Goal: Task Accomplishment & Management: Use online tool/utility

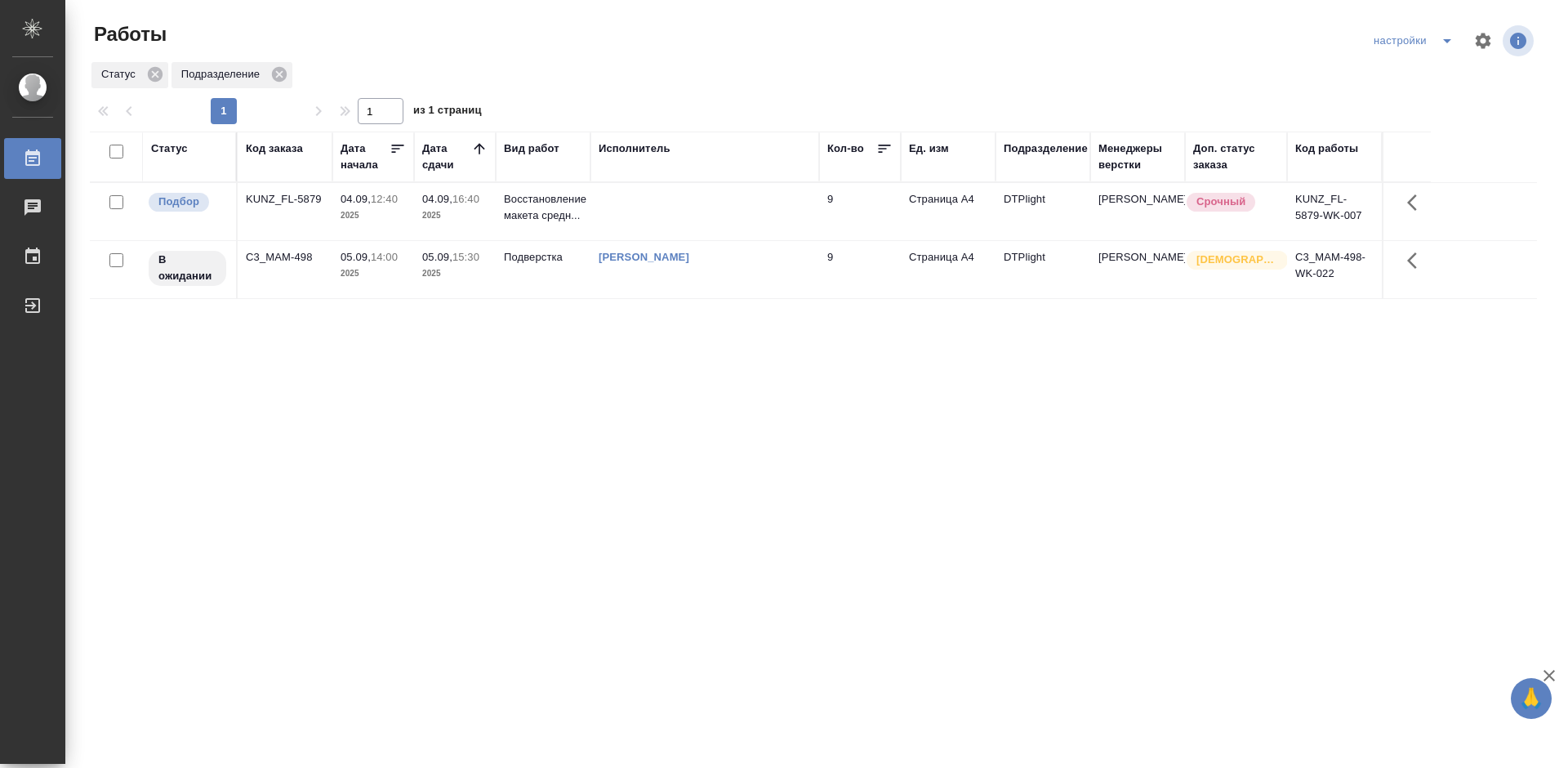
click at [495, 394] on div "Статус Код заказа Дата начала Дата сдачи Вид работ Исполнитель Кол-во Ед. изм П…" at bounding box center [813, 425] width 1448 height 588
click at [279, 199] on div "KUNZ_FL-5879" at bounding box center [284, 199] width 78 height 17
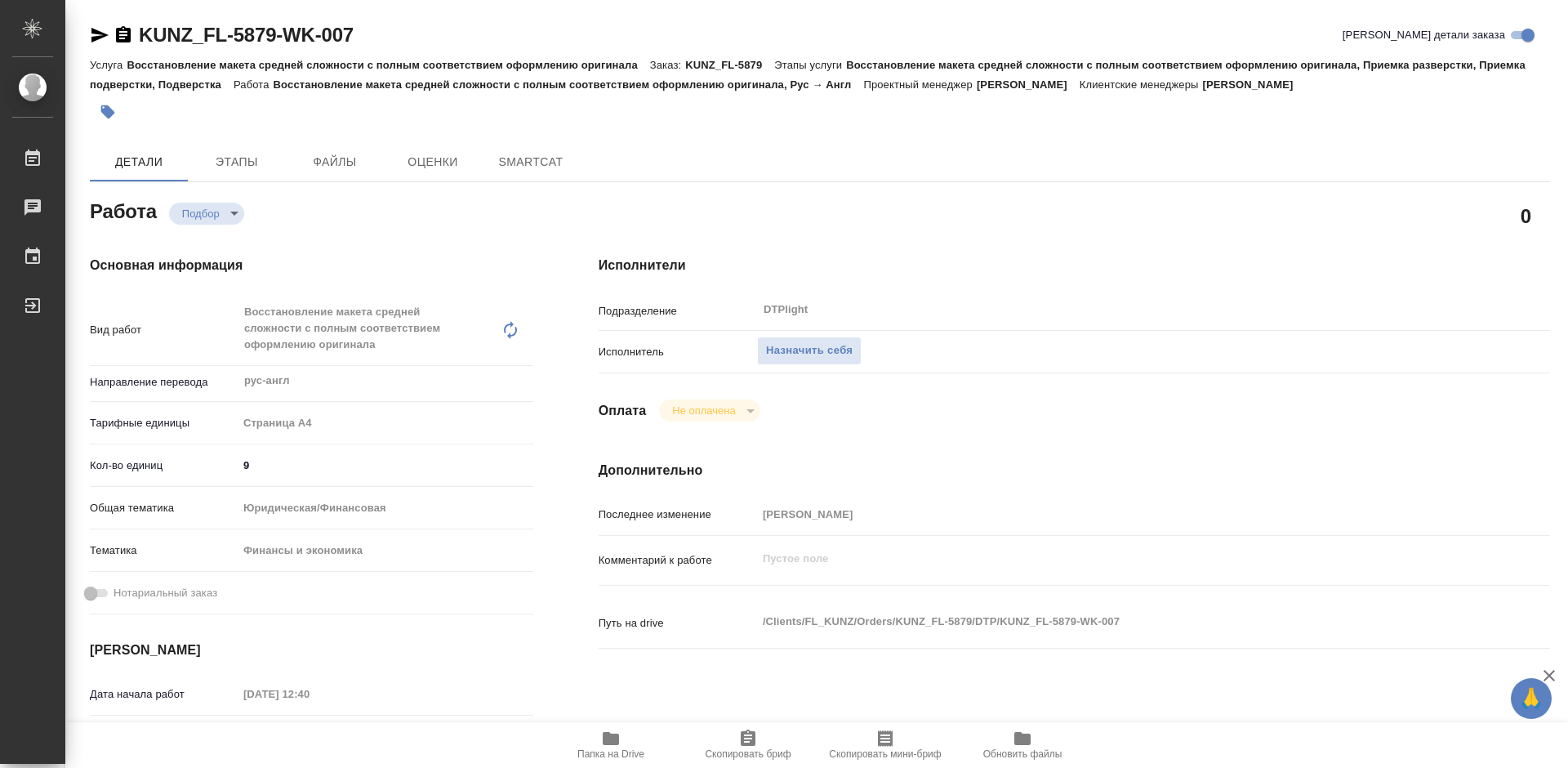
type textarea "x"
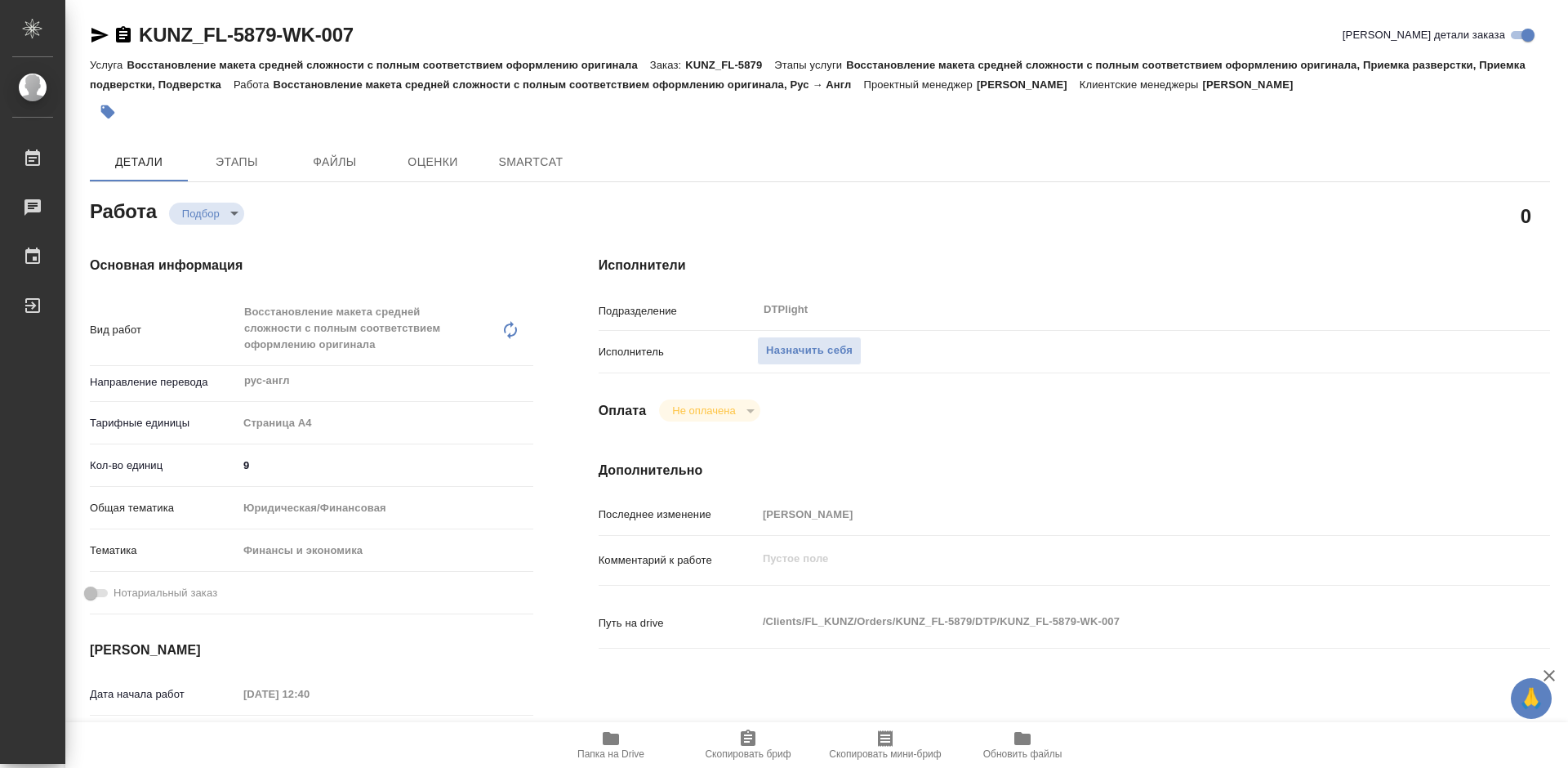
type textarea "x"
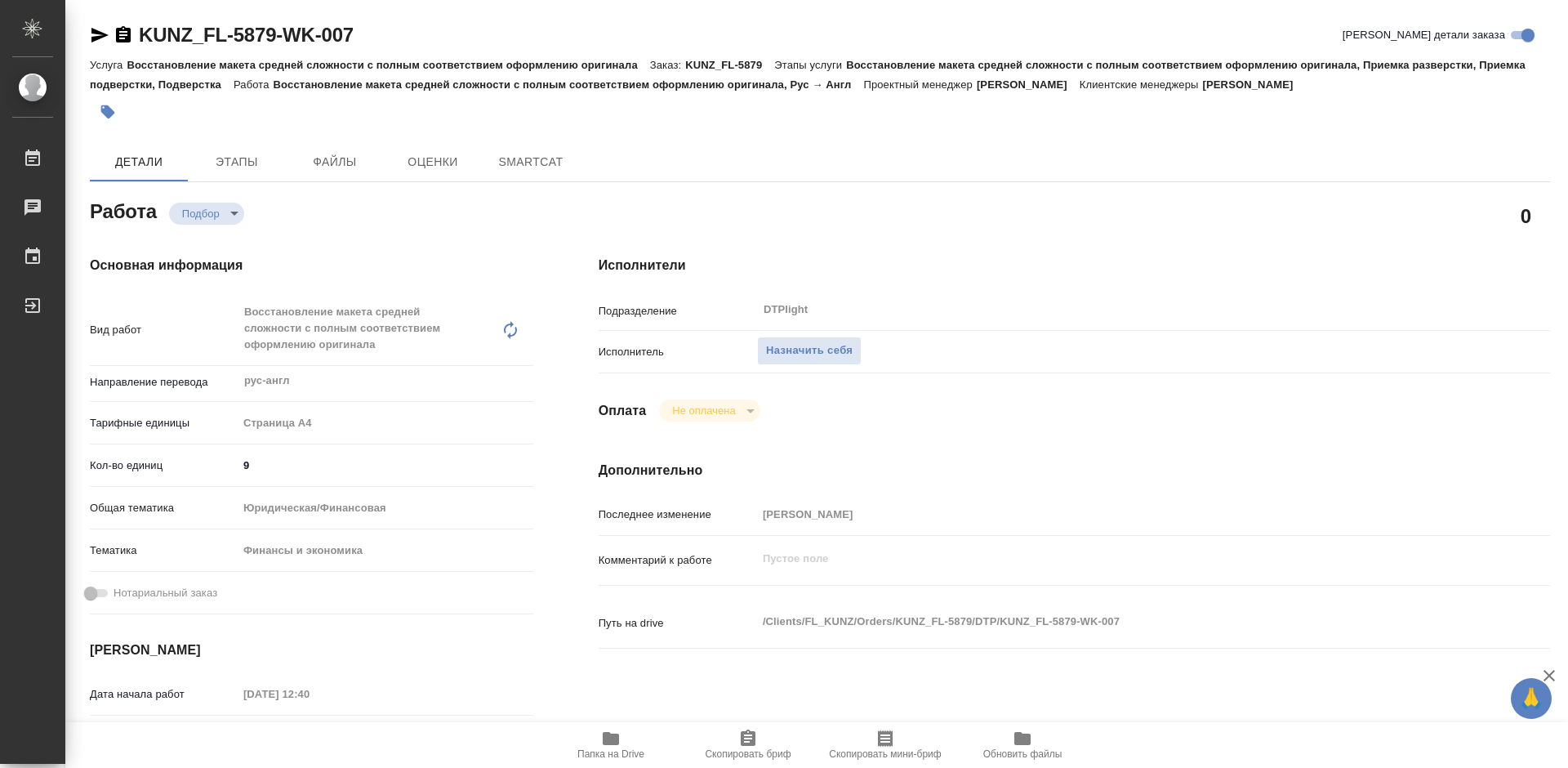
type textarea "x"
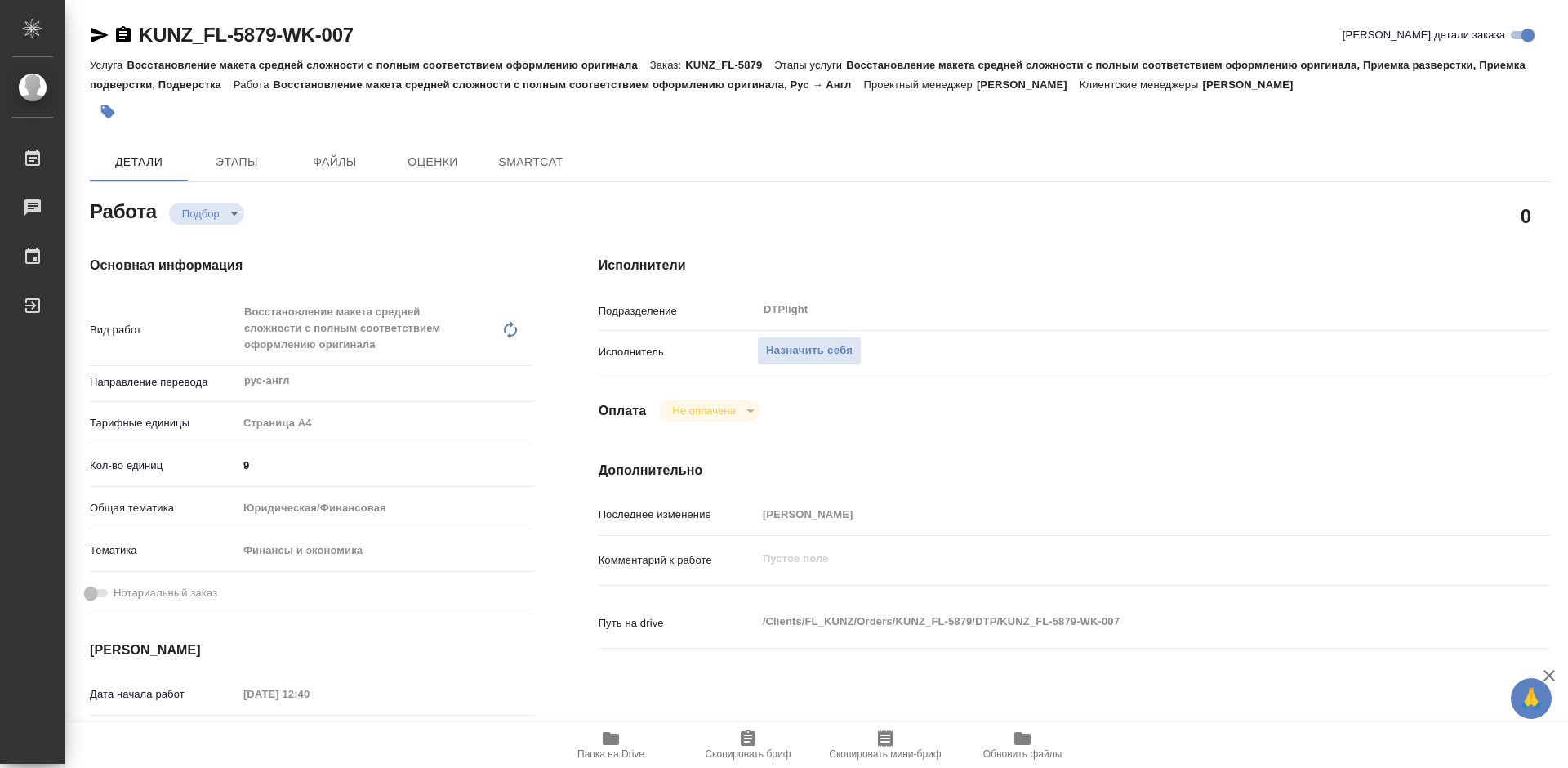
type textarea "x"
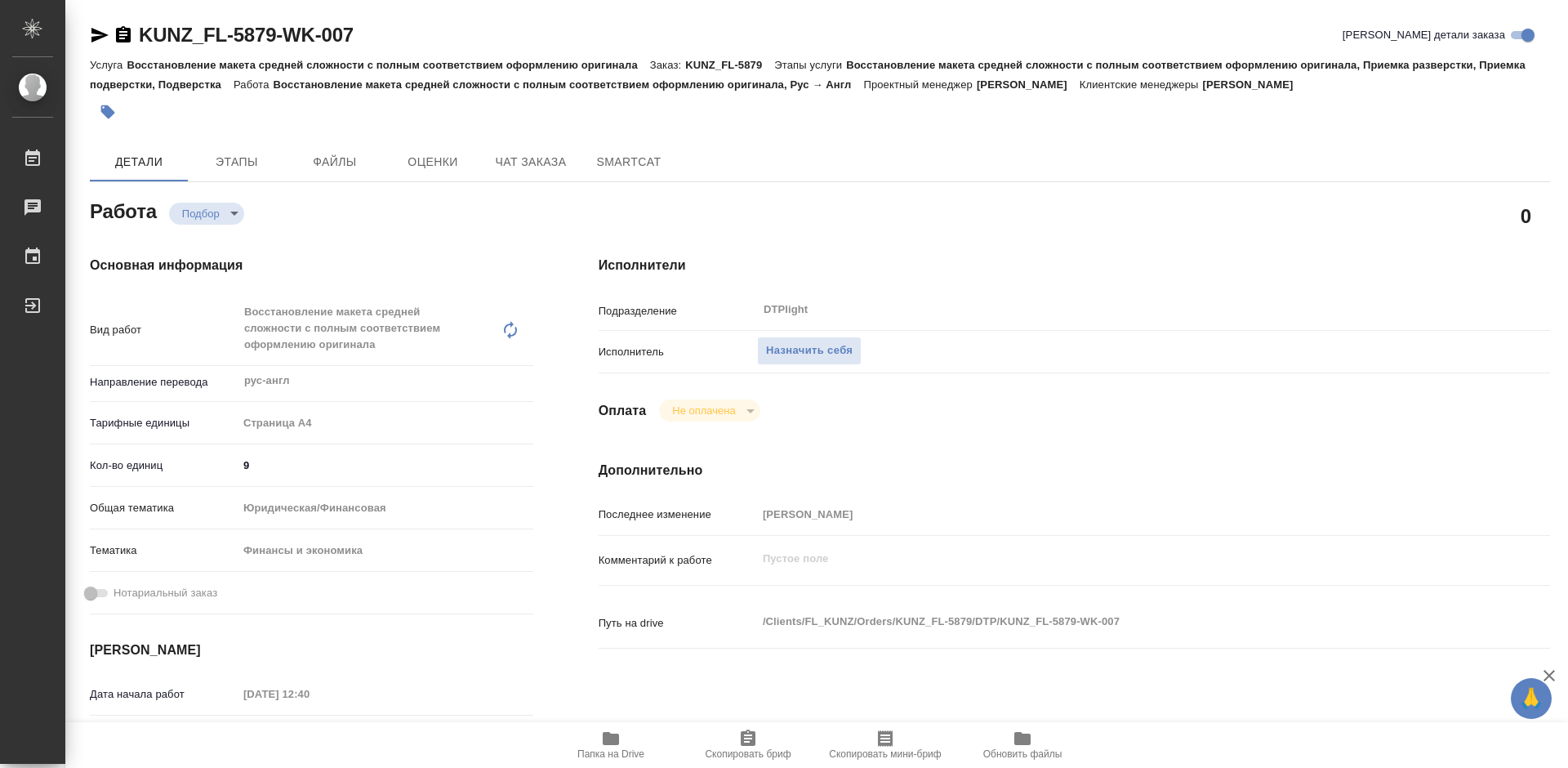
type textarea "x"
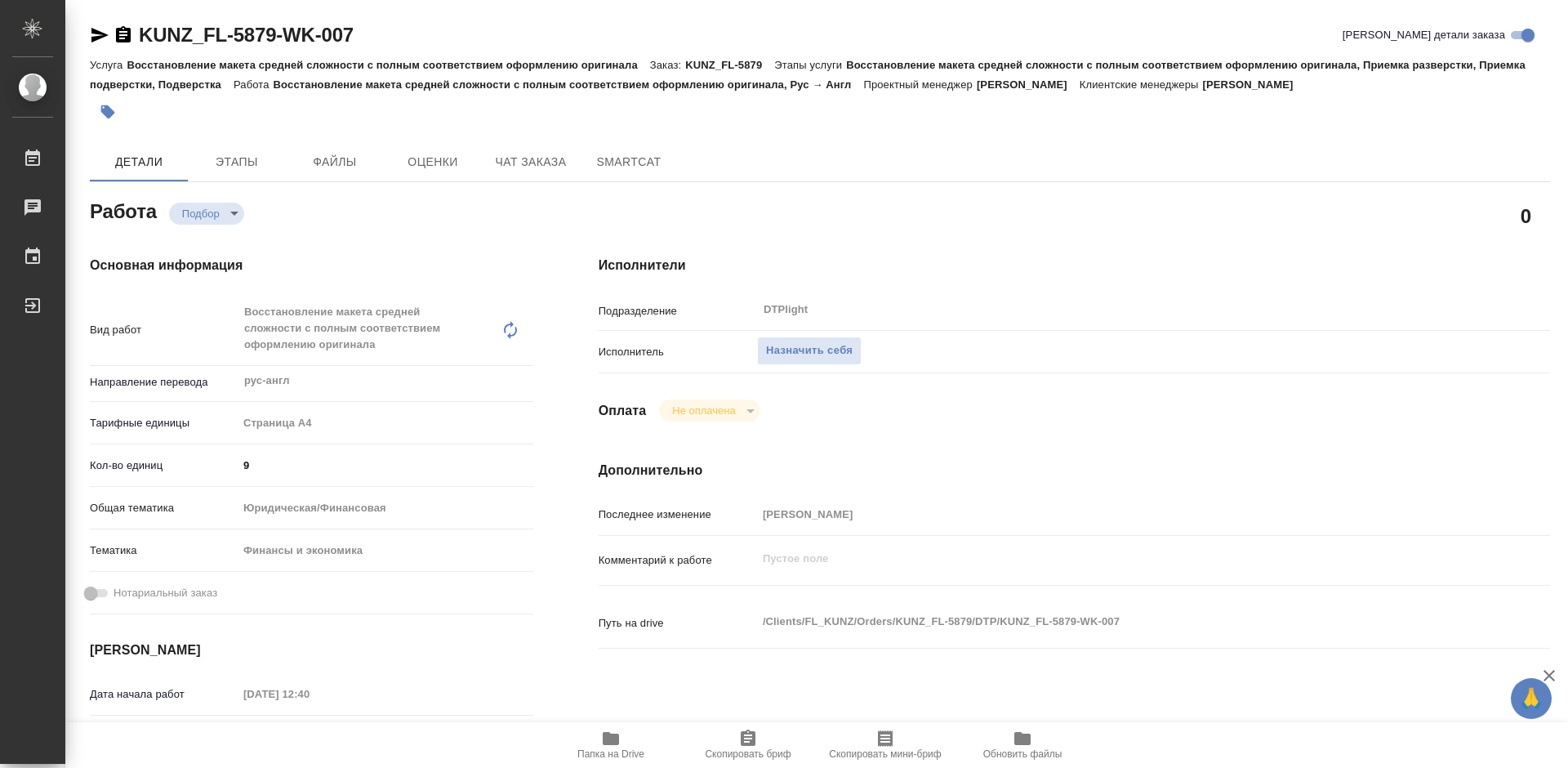
click at [633, 744] on span "Папка на Drive" at bounding box center [611, 743] width 117 height 31
type textarea "x"
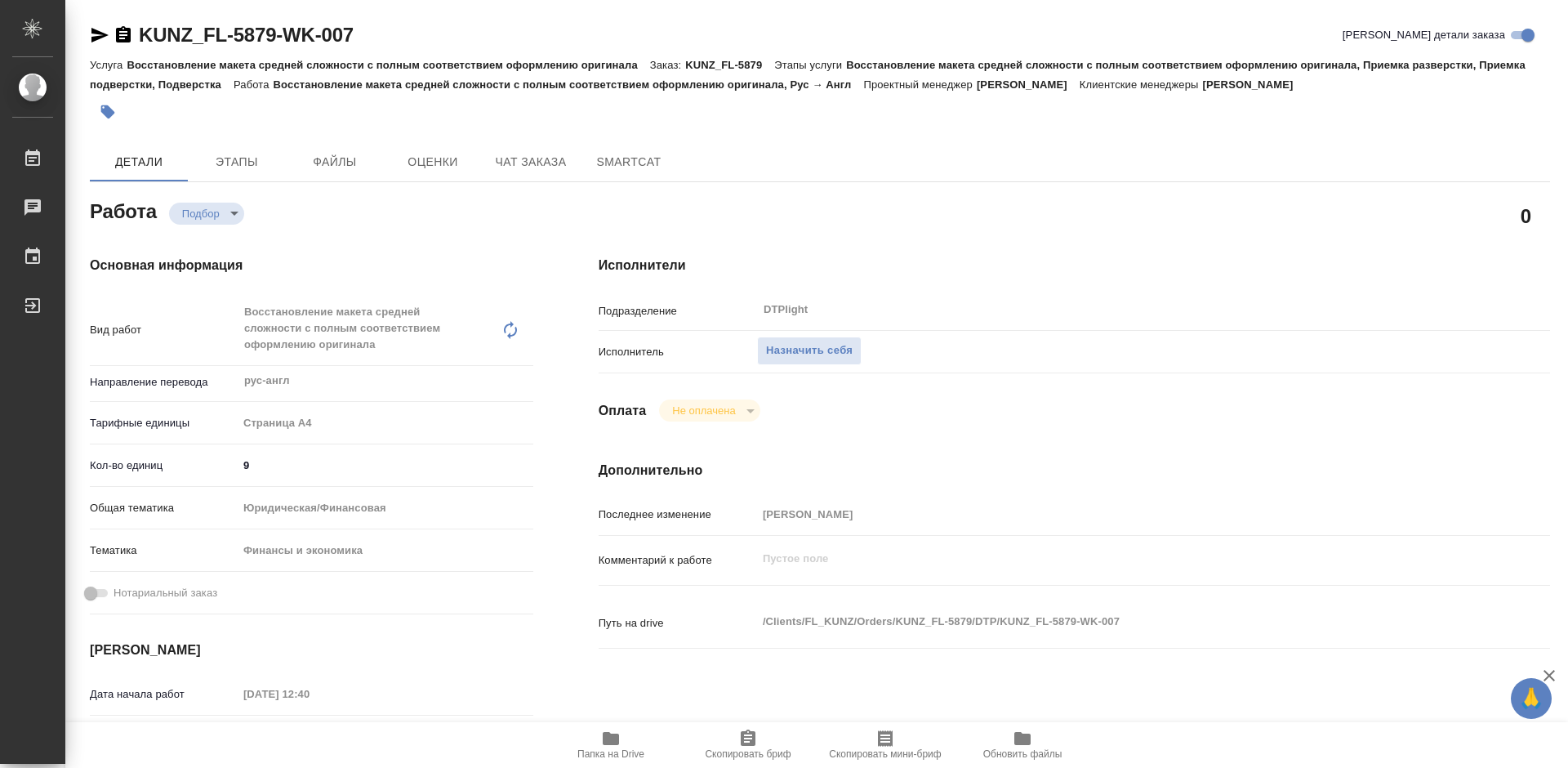
type textarea "x"
